Goal: Task Accomplishment & Management: Manage account settings

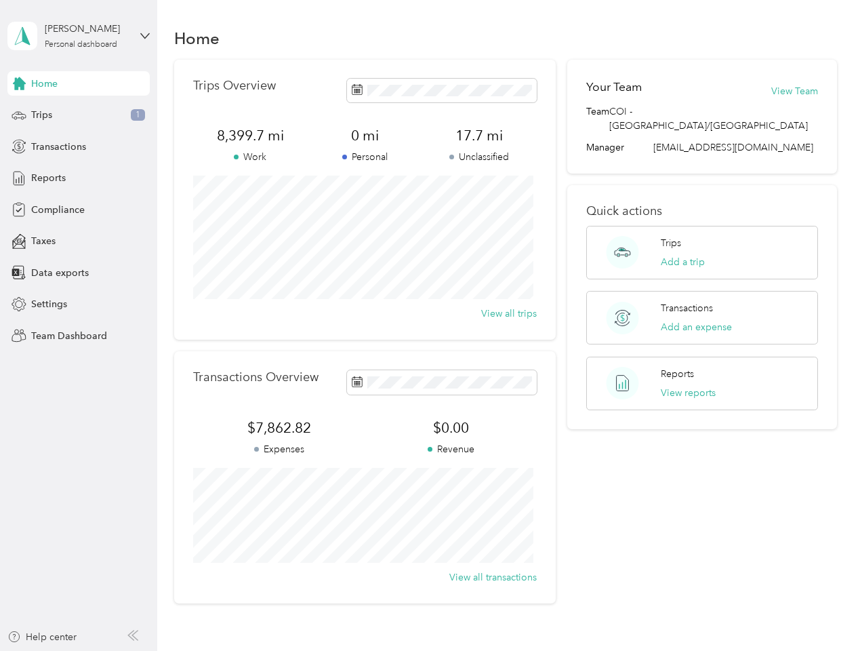
click at [430, 325] on div "Trips Overview 8,399.7 mi Work 0 mi Personal 17.7 mi Unclassified View all trips" at bounding box center [365, 200] width 382 height 280
click at [79, 36] on div "[PERSON_NAME]" at bounding box center [87, 29] width 85 height 14
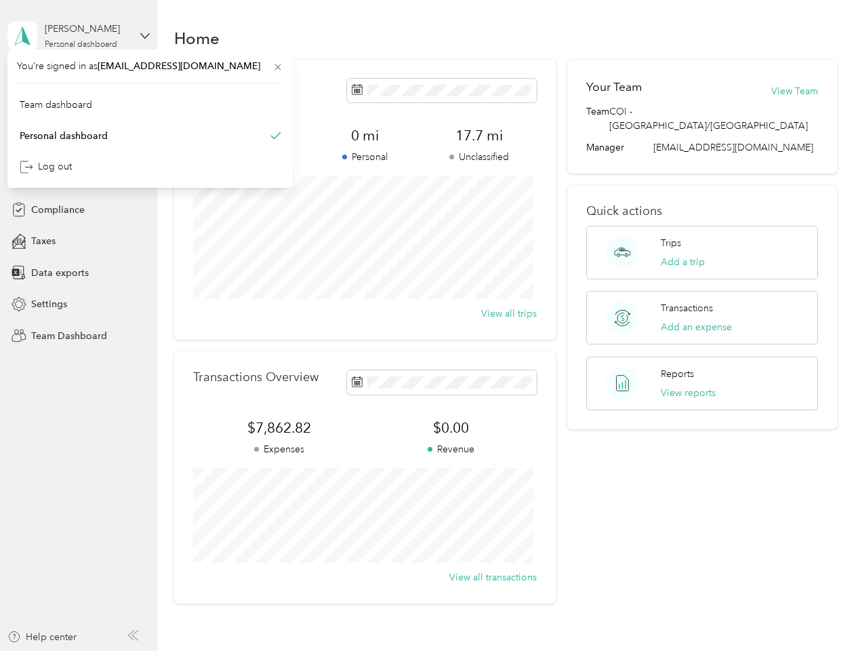
click at [79, 83] on div "You’re signed in as [EMAIL_ADDRESS][DOMAIN_NAME] Team dashboard Personal dashbo…" at bounding box center [149, 118] width 285 height 138
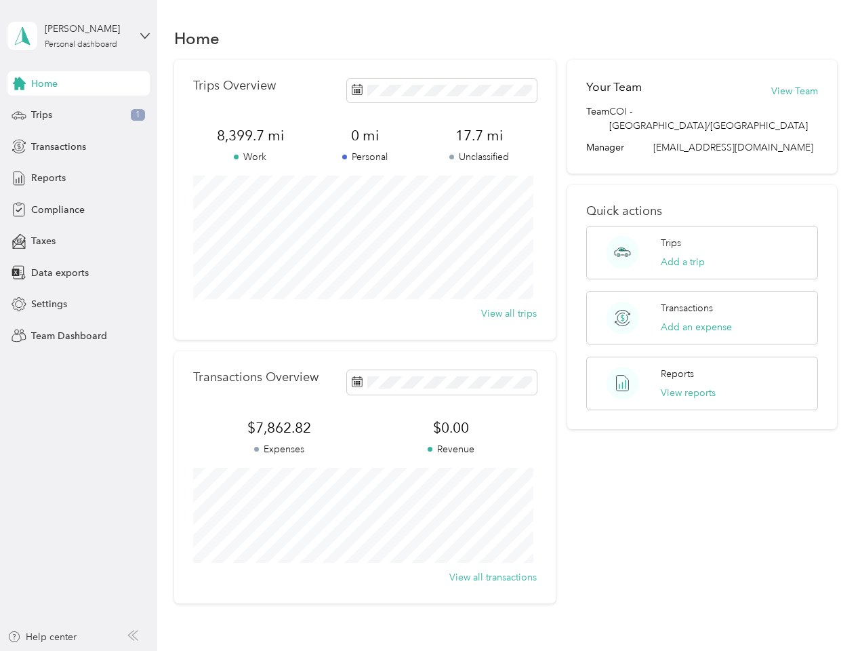
click at [19, 83] on div "You’re signed in as [EMAIL_ADDRESS][DOMAIN_NAME] Team dashboard Personal dashbo…" at bounding box center [149, 118] width 285 height 138
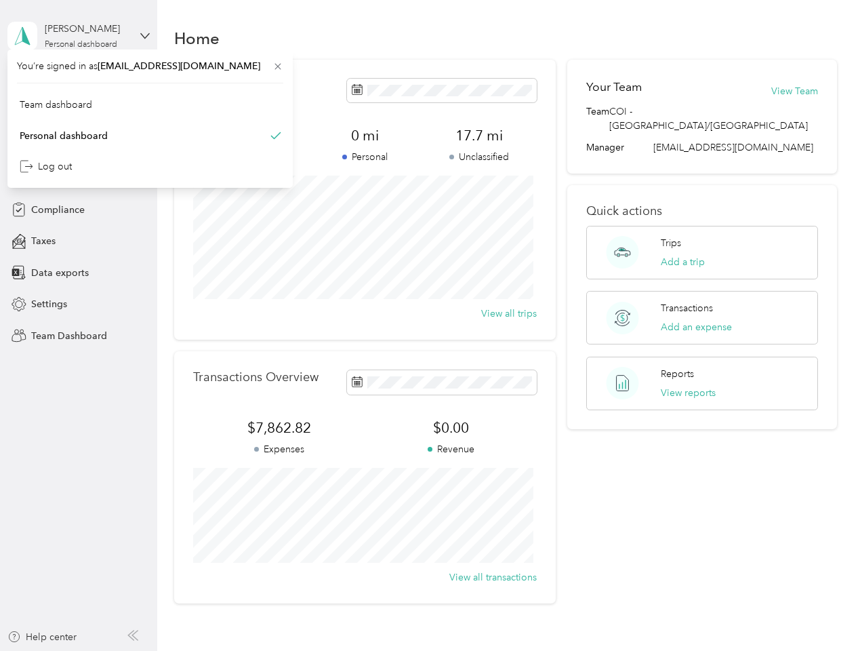
click at [79, 115] on div "Trips 1" at bounding box center [78, 115] width 142 height 24
